Goal: Task Accomplishment & Management: Complete application form

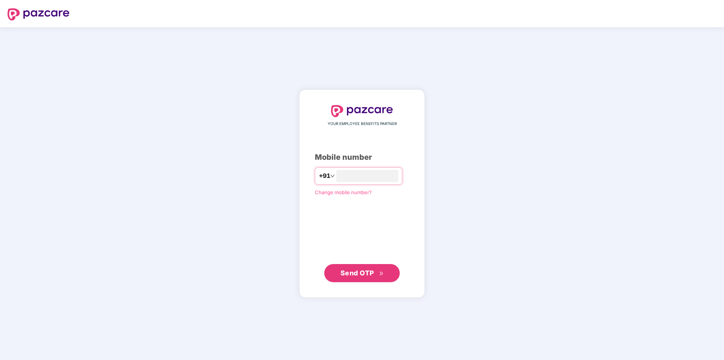
type input "**********"
click at [373, 271] on span "Send OTP" at bounding box center [357, 273] width 34 height 8
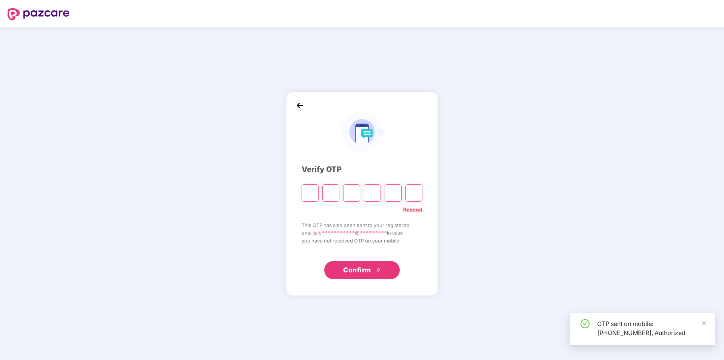
click at [312, 193] on input "Please enter verification code. Digit 1" at bounding box center [310, 192] width 17 height 17
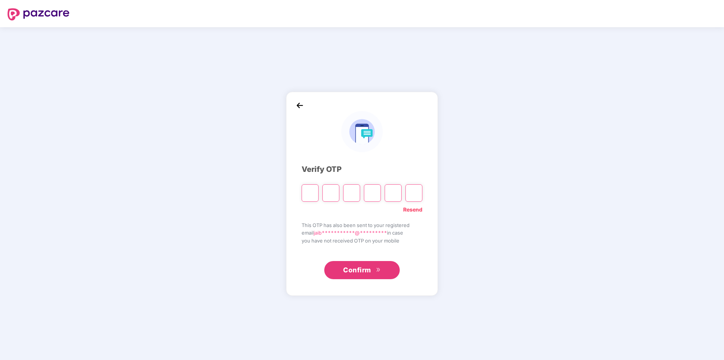
type input "*"
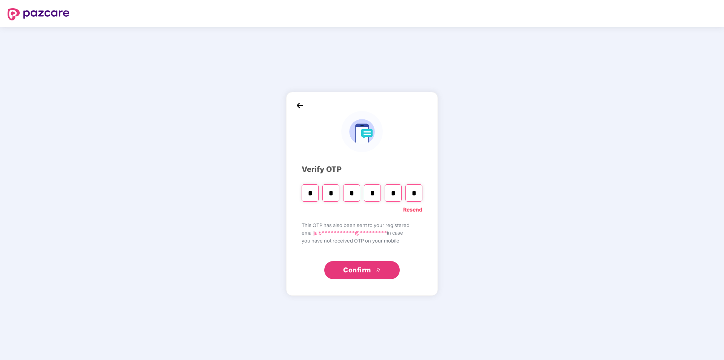
type input "*"
click at [376, 269] on icon "double-right" at bounding box center [378, 269] width 5 height 5
click at [359, 270] on span "Confirm" at bounding box center [357, 270] width 28 height 11
